Goal: Find specific page/section: Find specific page/section

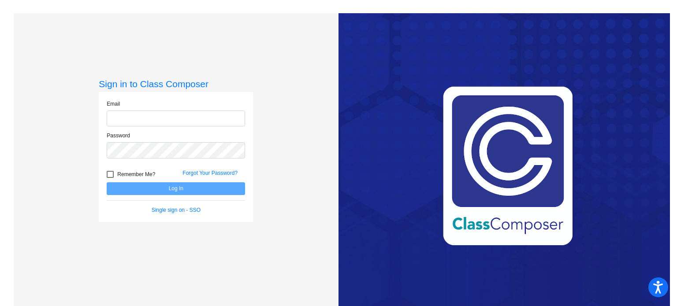
type input "[EMAIL_ADDRESS][DOMAIN_NAME]"
click at [217, 186] on button "Log In" at bounding box center [176, 188] width 138 height 13
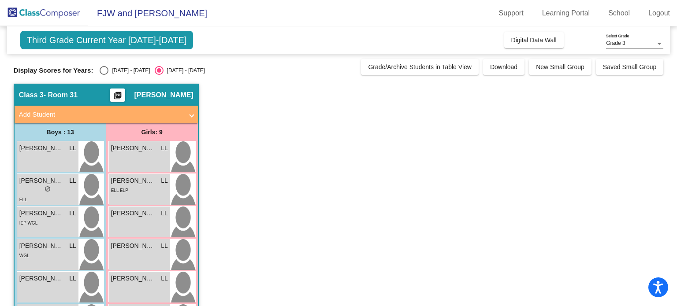
click at [105, 70] on div "Select an option" at bounding box center [104, 70] width 9 height 9
click at [104, 75] on input "[DATE] - [DATE]" at bounding box center [104, 75] width 0 height 0
radio input "true"
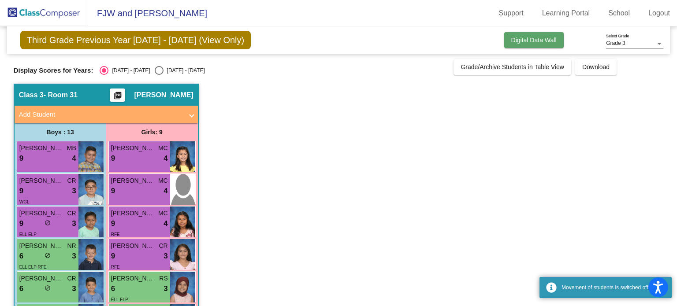
click at [514, 39] on span "Digital Data Wall" at bounding box center [533, 40] width 45 height 7
